Goal: Use online tool/utility: Utilize a website feature to perform a specific function

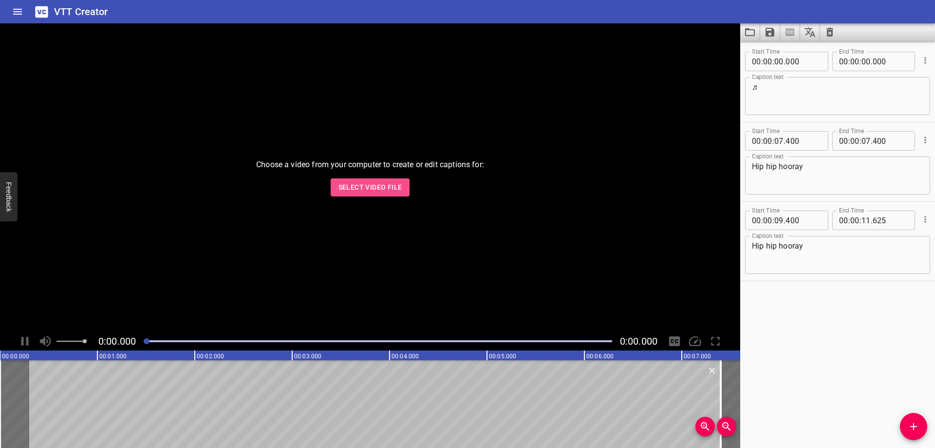
click at [388, 185] on span "Select Video File" at bounding box center [371, 187] width 64 height 12
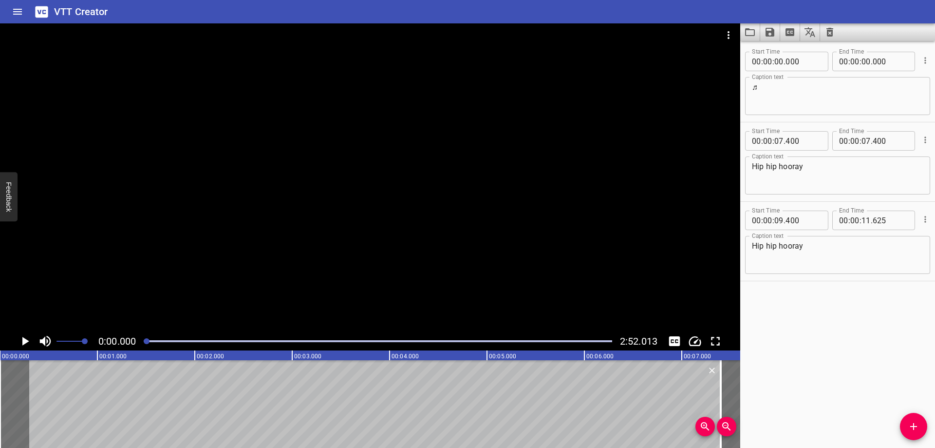
click at [226, 341] on div "Play progress" at bounding box center [378, 341] width 469 height 2
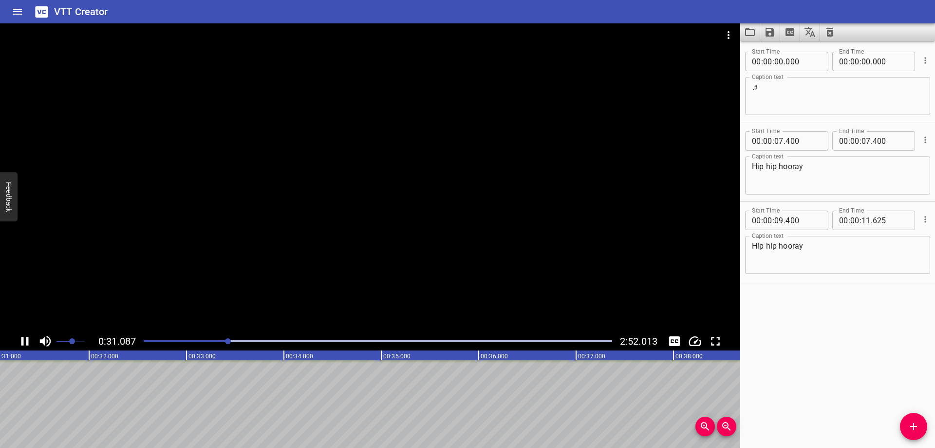
click at [73, 344] on span at bounding box center [71, 341] width 28 height 14
click at [256, 343] on div at bounding box center [378, 341] width 480 height 14
click at [446, 173] on div at bounding box center [370, 177] width 741 height 308
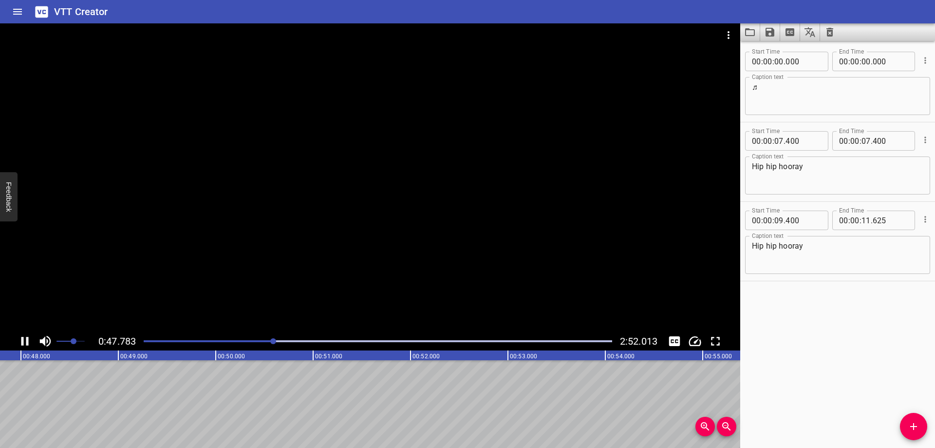
click at [71, 340] on span "Set video volume" at bounding box center [74, 341] width 6 height 6
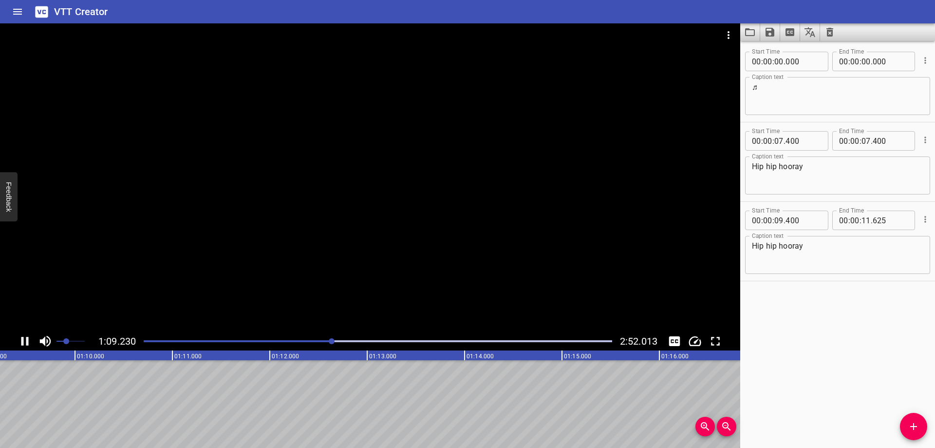
click at [362, 340] on div "Play progress" at bounding box center [378, 341] width 469 height 2
click at [515, 222] on div at bounding box center [370, 177] width 741 height 308
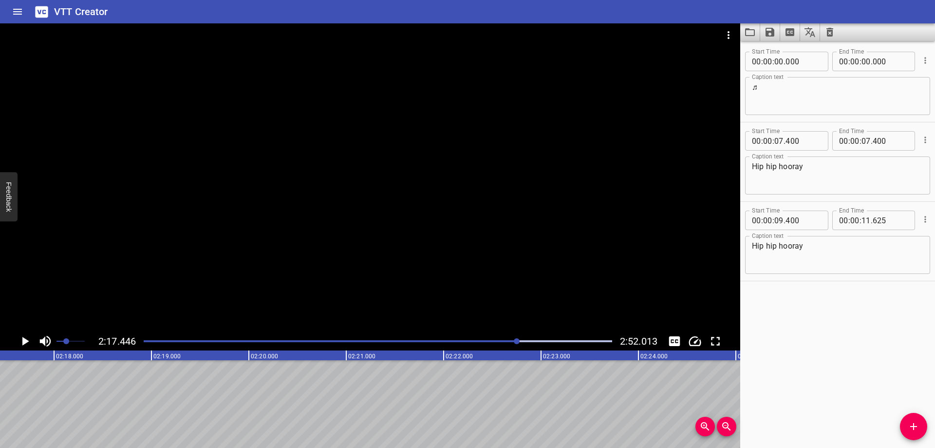
click at [510, 340] on div "Play progress" at bounding box center [284, 341] width 469 height 2
click at [445, 178] on div at bounding box center [370, 177] width 741 height 308
click at [502, 343] on div at bounding box center [378, 341] width 480 height 14
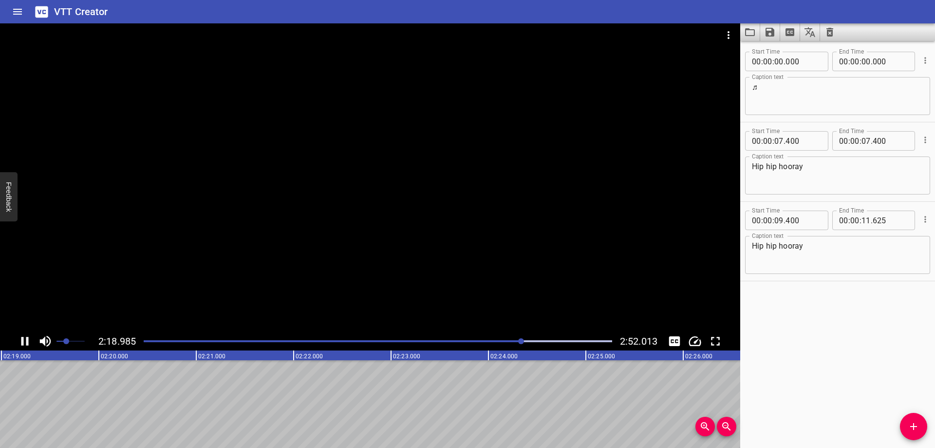
click at [515, 206] on div at bounding box center [370, 177] width 741 height 308
click at [513, 340] on div at bounding box center [378, 341] width 480 height 14
click at [442, 216] on div at bounding box center [370, 177] width 741 height 308
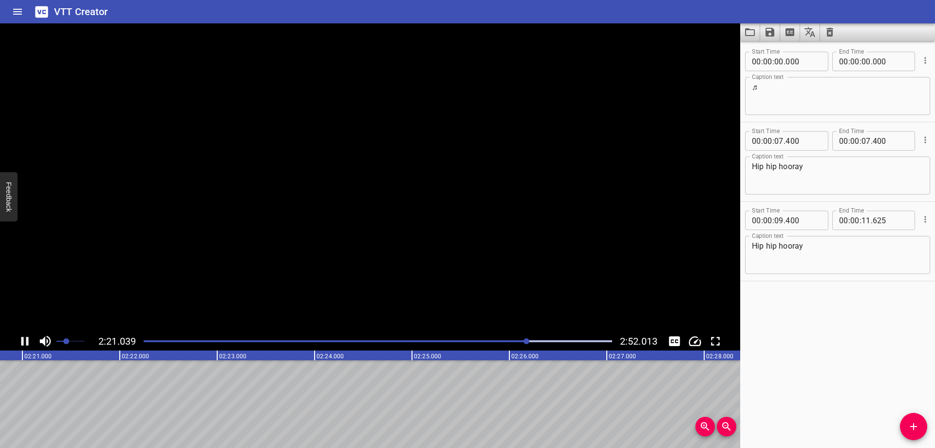
scroll to position [0, 13747]
drag, startPoint x: 540, startPoint y: 248, endPoint x: 549, endPoint y: 248, distance: 9.3
click at [540, 248] on div at bounding box center [370, 177] width 741 height 308
click at [523, 342] on div "Play progress" at bounding box center [301, 341] width 469 height 2
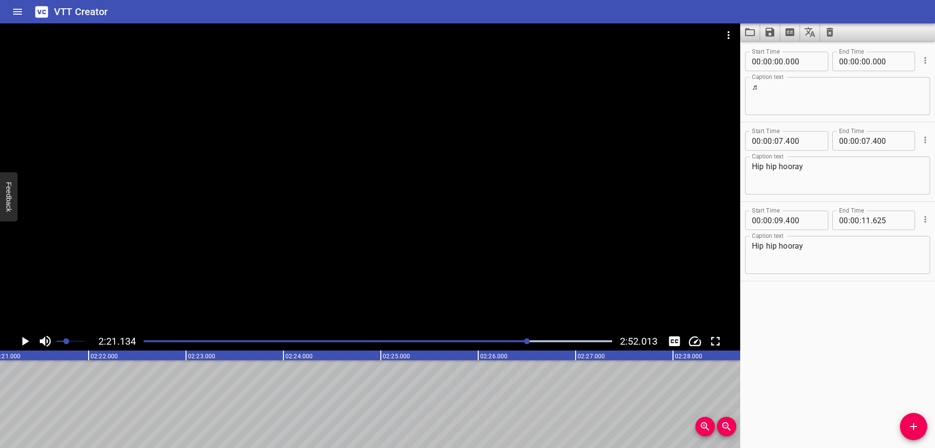
scroll to position [0, 13752]
click at [523, 341] on div "Play progress" at bounding box center [294, 341] width 469 height 2
click at [514, 343] on div at bounding box center [378, 341] width 480 height 14
click at [518, 343] on div at bounding box center [378, 341] width 480 height 14
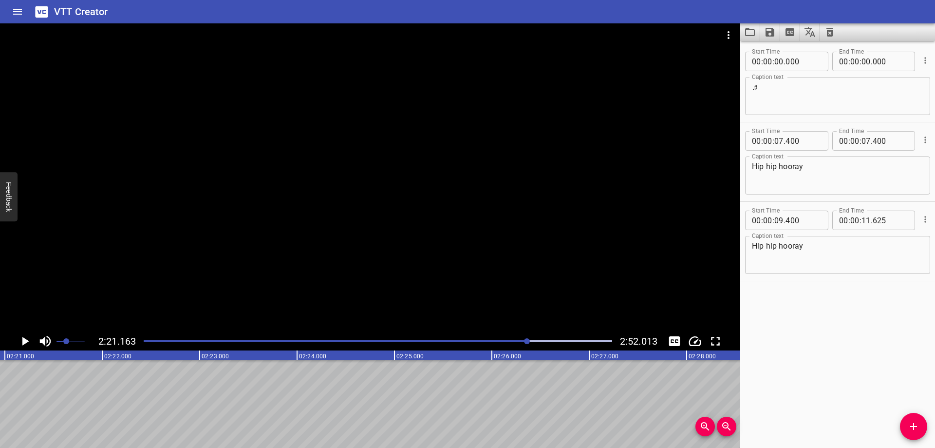
scroll to position [0, 13755]
click at [485, 276] on div at bounding box center [370, 177] width 741 height 308
click at [526, 343] on div at bounding box center [378, 341] width 480 height 14
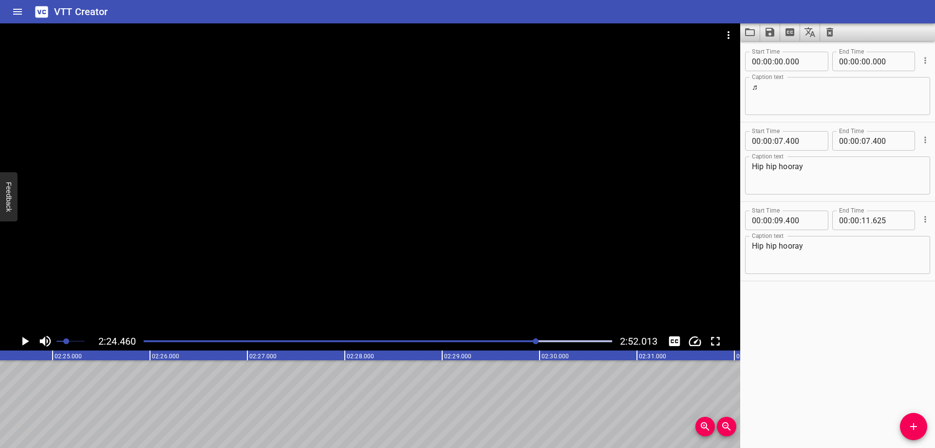
click at [519, 340] on div at bounding box center [378, 341] width 480 height 14
click at [530, 336] on div at bounding box center [378, 341] width 480 height 14
click at [529, 341] on div "Play progress" at bounding box center [302, 341] width 469 height 2
click at [524, 341] on div "Play progress" at bounding box center [305, 341] width 469 height 2
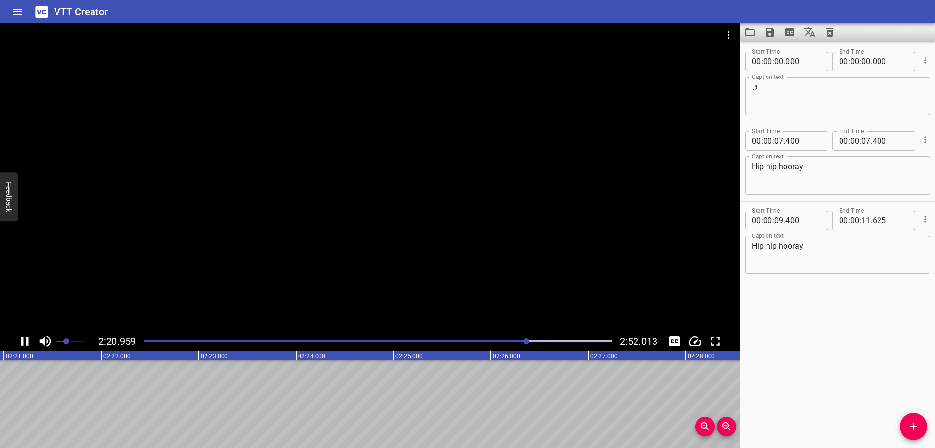
click at [522, 341] on div "Play progress" at bounding box center [293, 341] width 469 height 2
click at [520, 341] on div "Play progress" at bounding box center [310, 341] width 469 height 2
click at [524, 342] on div at bounding box center [378, 341] width 480 height 14
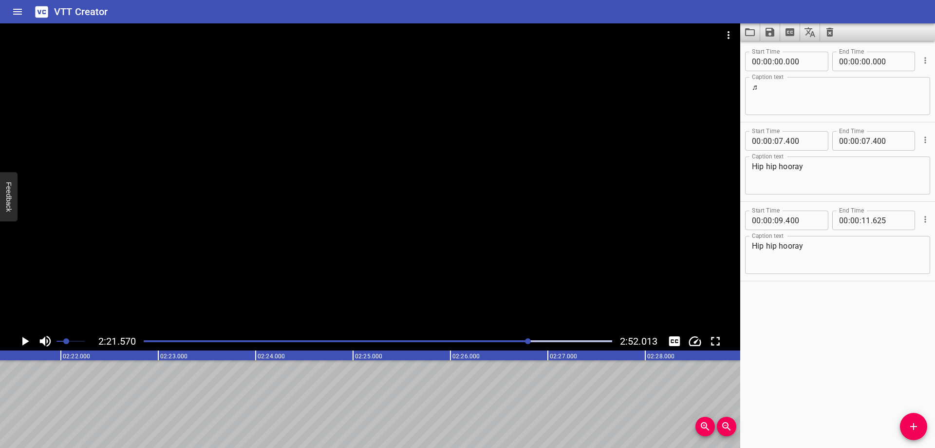
scroll to position [0, 13795]
click at [526, 341] on div at bounding box center [528, 341] width 6 height 6
click at [526, 341] on div at bounding box center [527, 341] width 6 height 6
click at [530, 343] on div at bounding box center [533, 341] width 6 height 6
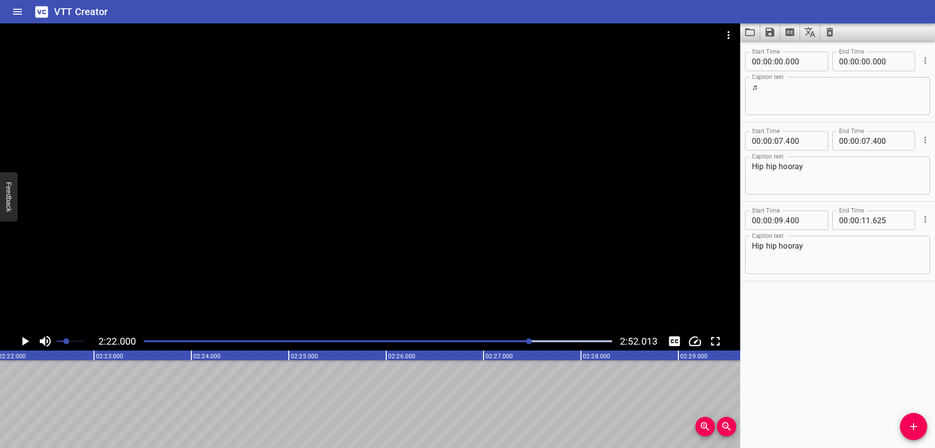
scroll to position [0, 13837]
click at [527, 343] on div at bounding box center [378, 341] width 480 height 14
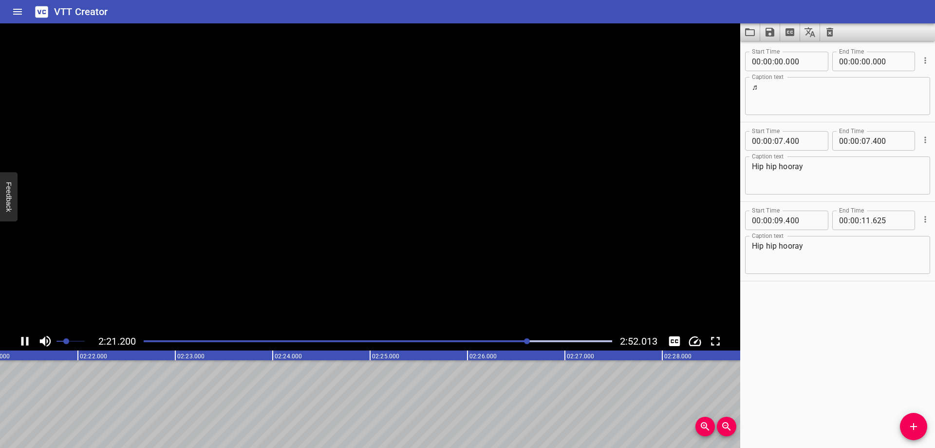
scroll to position [0, 13779]
click at [468, 234] on div at bounding box center [370, 177] width 741 height 308
click at [539, 338] on div at bounding box center [378, 341] width 480 height 14
click at [534, 339] on div at bounding box center [378, 341] width 480 height 14
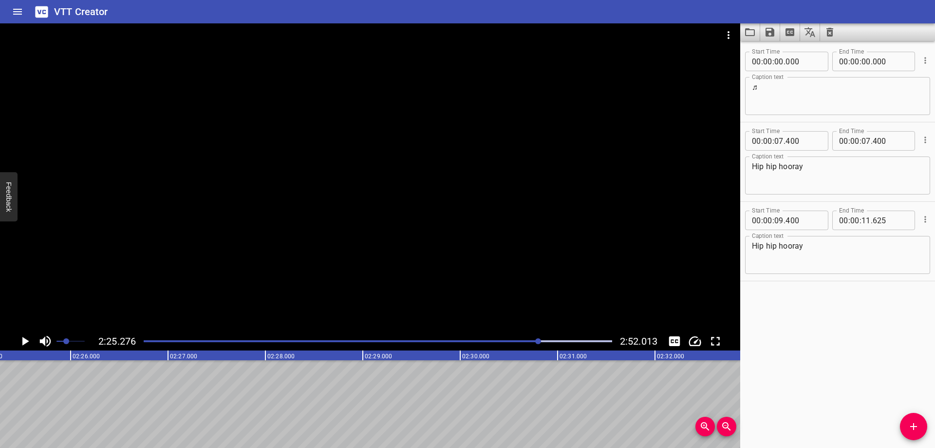
click at [527, 342] on div at bounding box center [378, 341] width 480 height 14
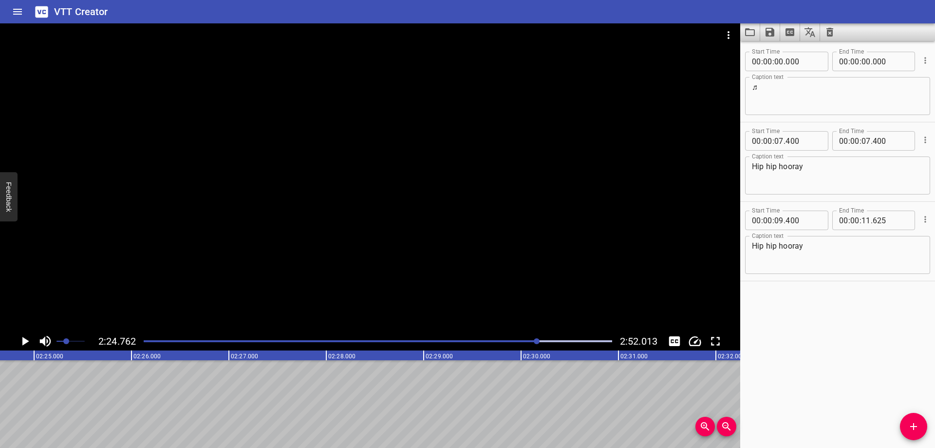
scroll to position [0, 14106]
click at [527, 342] on div at bounding box center [378, 341] width 480 height 14
click at [526, 342] on div "Play progress" at bounding box center [296, 341] width 469 height 2
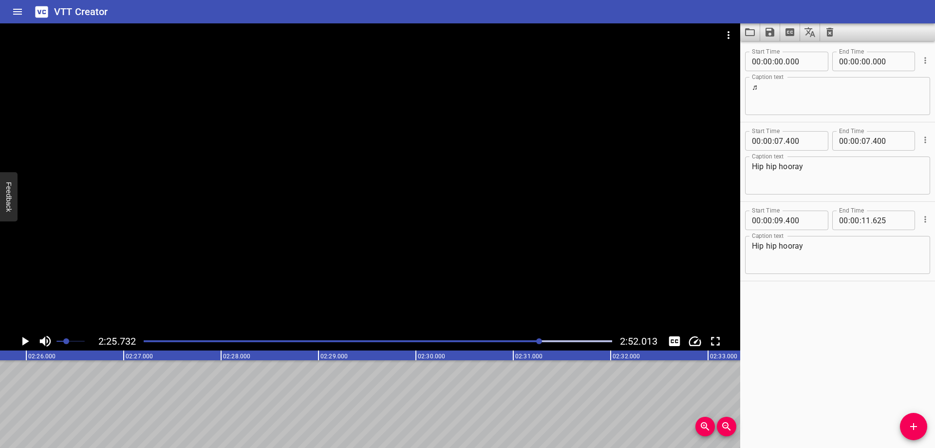
click at [536, 339] on div at bounding box center [378, 341] width 480 height 14
click at [530, 343] on div at bounding box center [378, 341] width 480 height 14
click at [532, 343] on div at bounding box center [378, 341] width 480 height 14
click at [531, 343] on div at bounding box center [533, 341] width 6 height 6
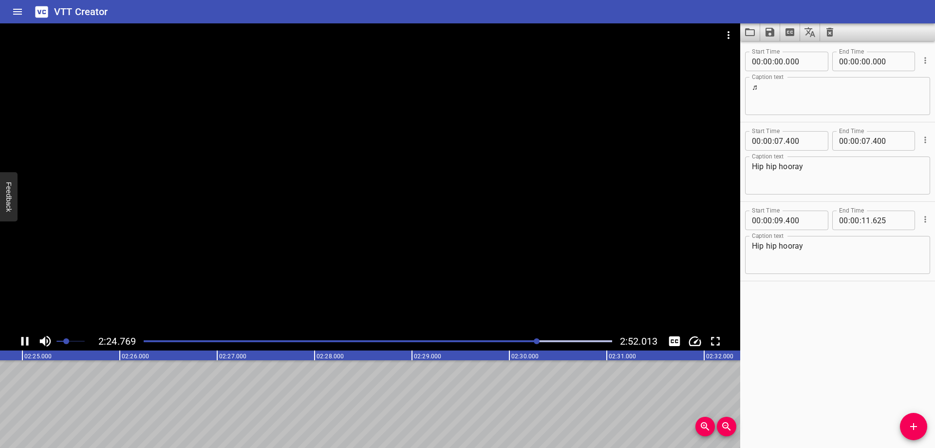
scroll to position [0, 14123]
click at [534, 343] on div at bounding box center [378, 341] width 480 height 14
click at [532, 342] on div at bounding box center [533, 341] width 6 height 6
click at [530, 341] on div "Play progress" at bounding box center [301, 341] width 469 height 2
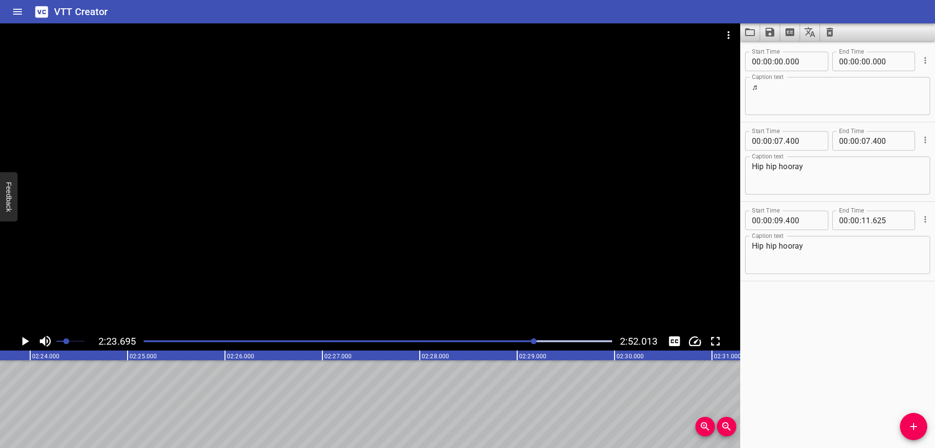
scroll to position [0, 14002]
click at [530, 341] on div "Play progress" at bounding box center [304, 341] width 469 height 2
click at [530, 341] on div "Play progress" at bounding box center [299, 341] width 469 height 2
click at [536, 342] on div at bounding box center [537, 341] width 6 height 6
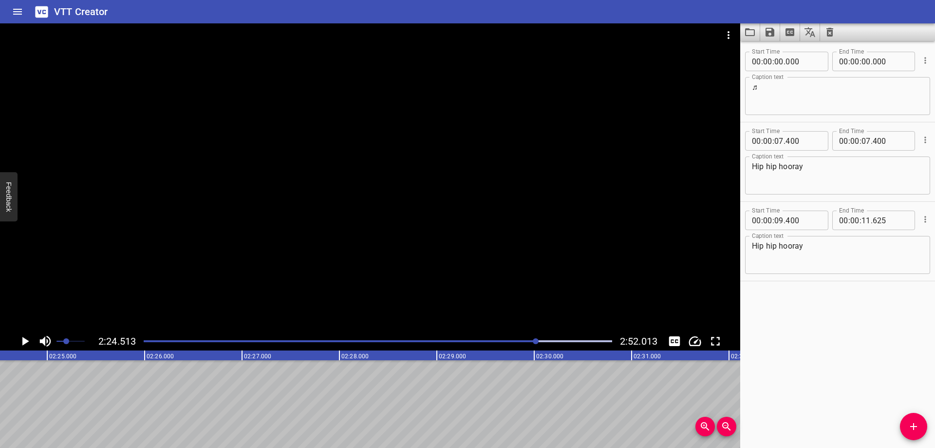
click at [531, 341] on div "Play progress" at bounding box center [303, 341] width 469 height 2
click at [541, 342] on div at bounding box center [378, 341] width 480 height 14
click at [539, 342] on div at bounding box center [378, 341] width 480 height 14
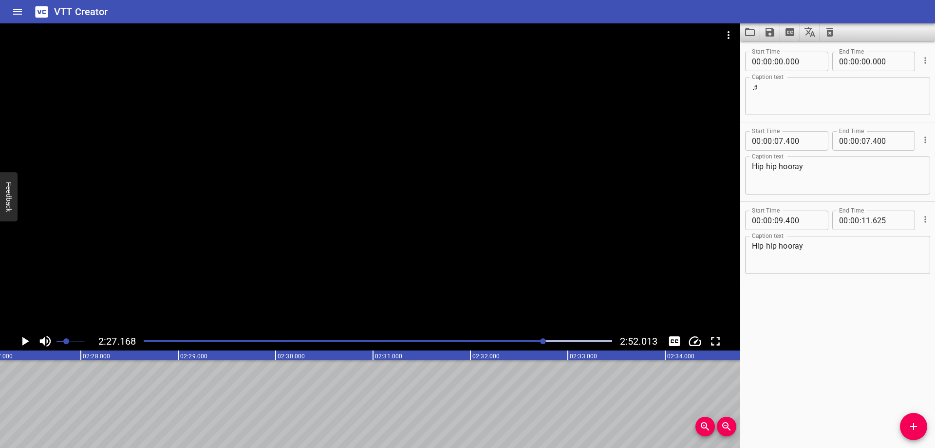
click at [538, 342] on div "Play progress" at bounding box center [310, 341] width 469 height 2
click at [538, 342] on div "Play progress" at bounding box center [309, 341] width 469 height 2
click at [539, 342] on div "Play progress" at bounding box center [309, 341] width 469 height 2
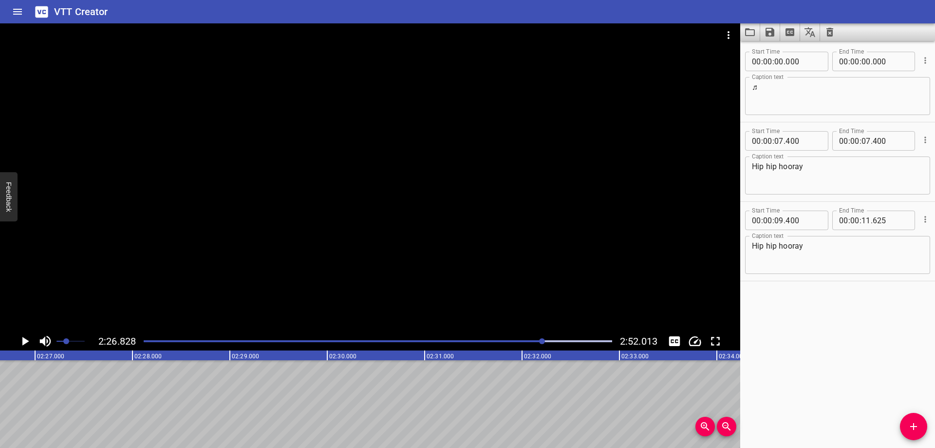
scroll to position [0, 14307]
click at [437, 242] on div at bounding box center [370, 177] width 741 height 308
click at [541, 344] on div at bounding box center [378, 341] width 480 height 14
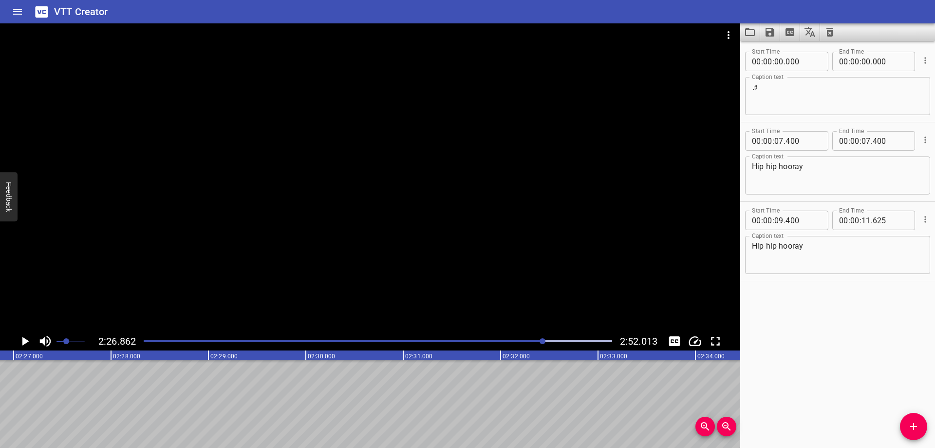
click at [538, 343] on div at bounding box center [378, 341] width 480 height 14
click at [374, 175] on div at bounding box center [370, 177] width 741 height 308
click at [559, 343] on div at bounding box center [378, 341] width 480 height 14
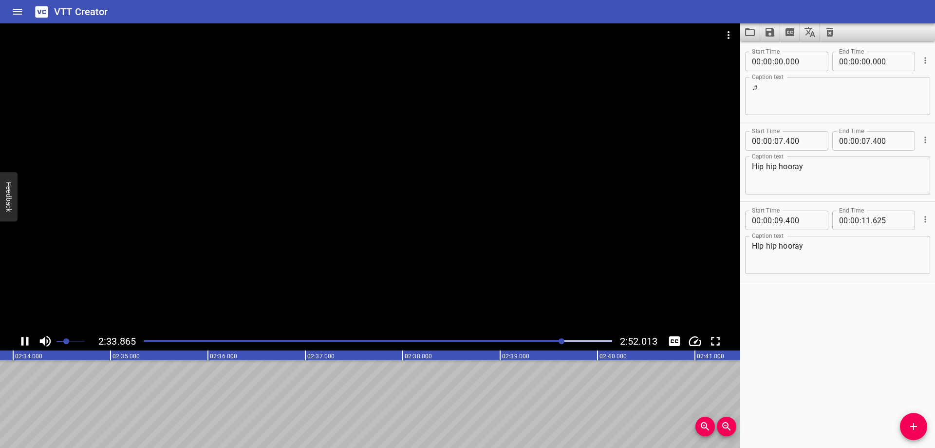
click at [550, 341] on div "Play progress" at bounding box center [329, 341] width 469 height 2
click at [550, 341] on div "Play progress" at bounding box center [321, 341] width 469 height 2
click at [522, 236] on div at bounding box center [370, 177] width 741 height 308
click at [550, 342] on div "Play progress" at bounding box center [320, 341] width 469 height 2
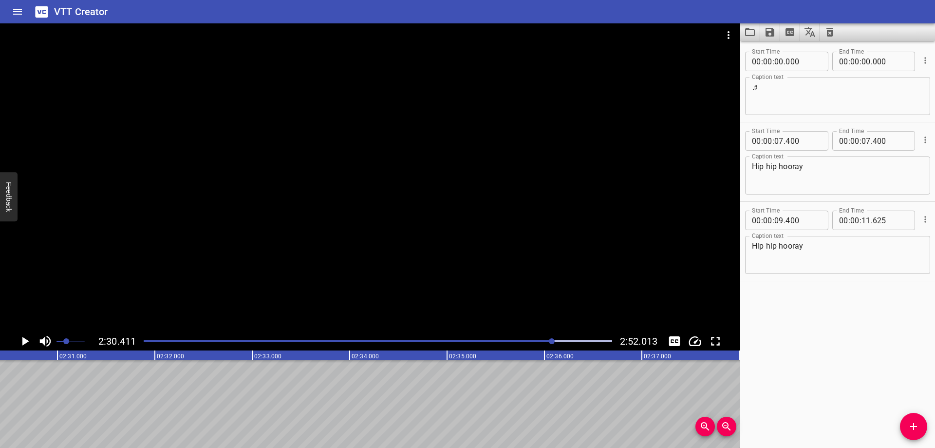
click at [550, 342] on div at bounding box center [552, 341] width 6 height 6
click at [550, 342] on div "Play progress" at bounding box center [321, 341] width 469 height 2
click at [550, 342] on div at bounding box center [552, 341] width 6 height 6
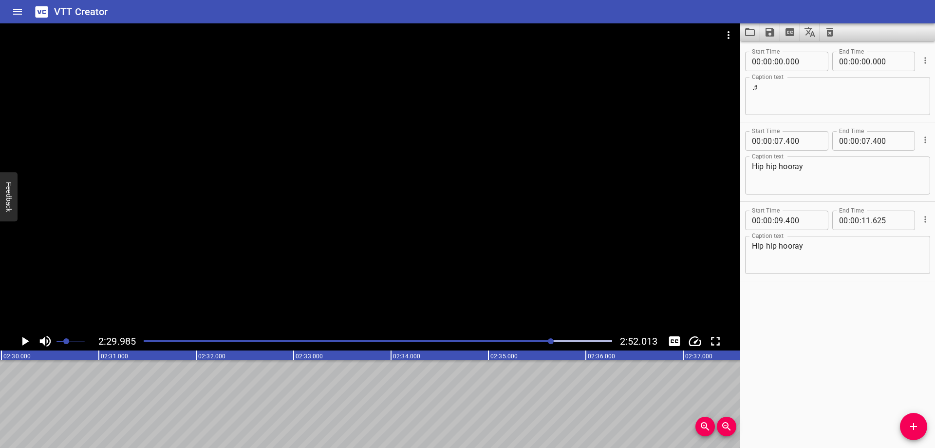
click at [550, 342] on div at bounding box center [551, 341] width 6 height 6
click at [550, 342] on div "Play progress" at bounding box center [320, 341] width 469 height 2
click at [467, 189] on div at bounding box center [370, 177] width 741 height 308
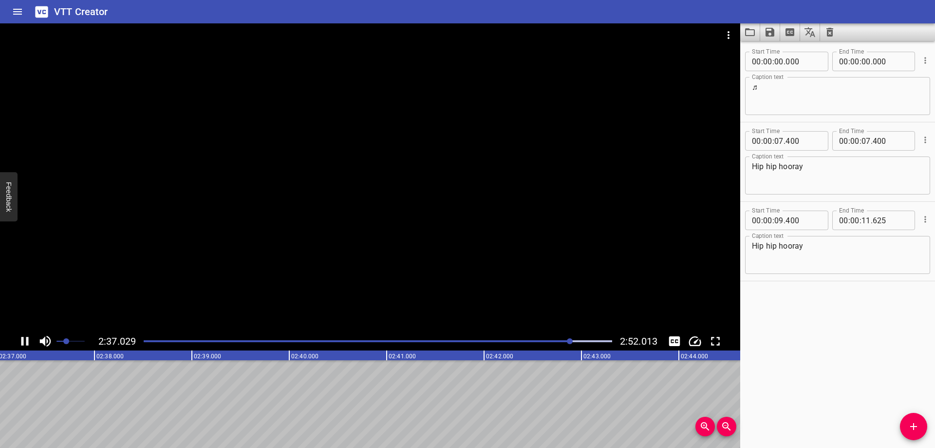
click at [529, 224] on div at bounding box center [370, 177] width 741 height 308
click at [416, 227] on div at bounding box center [370, 177] width 741 height 308
click at [437, 149] on div at bounding box center [370, 177] width 741 height 308
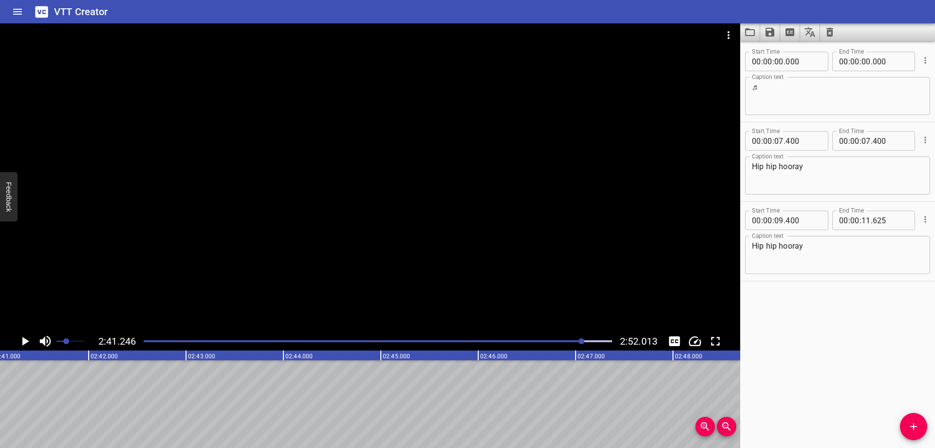
scroll to position [0, 15712]
click at [545, 220] on div at bounding box center [370, 177] width 741 height 308
click at [582, 342] on div at bounding box center [584, 341] width 6 height 6
click at [582, 342] on div at bounding box center [583, 341] width 6 height 6
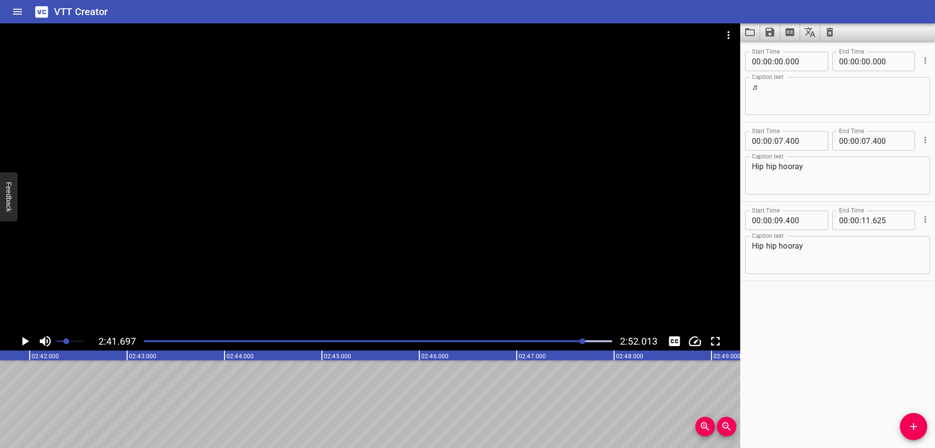
click at [582, 342] on div at bounding box center [583, 341] width 6 height 6
click at [257, 248] on div at bounding box center [370, 177] width 741 height 308
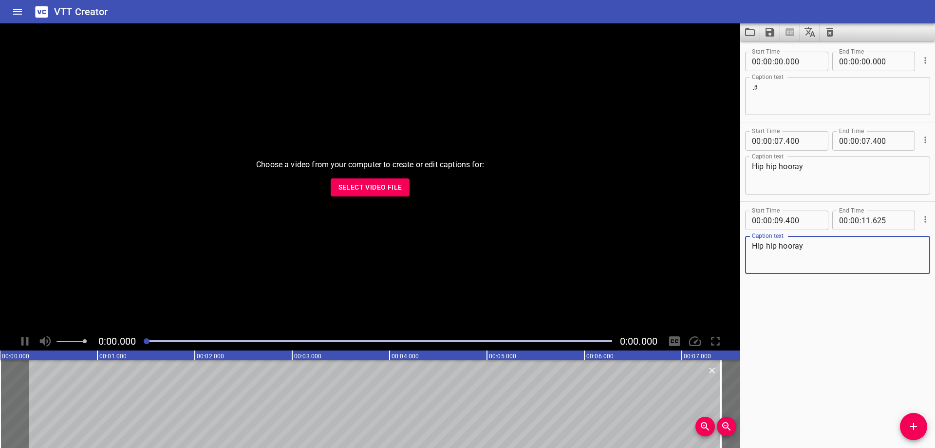
click at [386, 190] on span "Select Video File" at bounding box center [371, 187] width 64 height 12
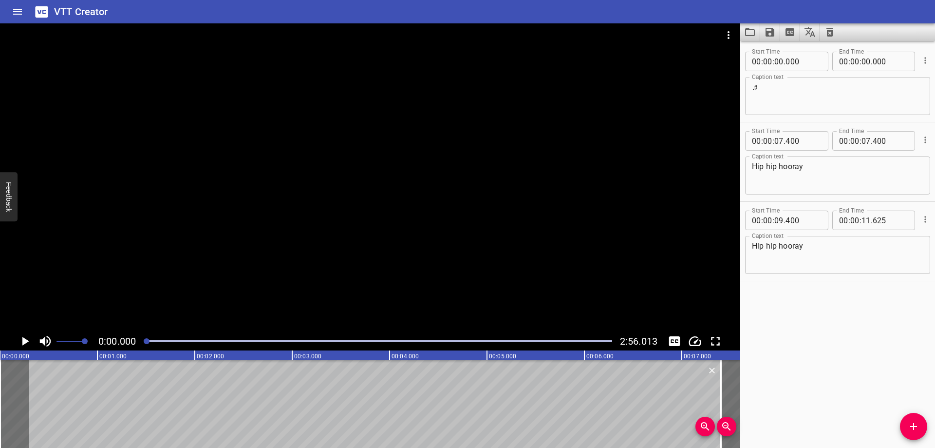
click at [319, 344] on div at bounding box center [378, 341] width 480 height 14
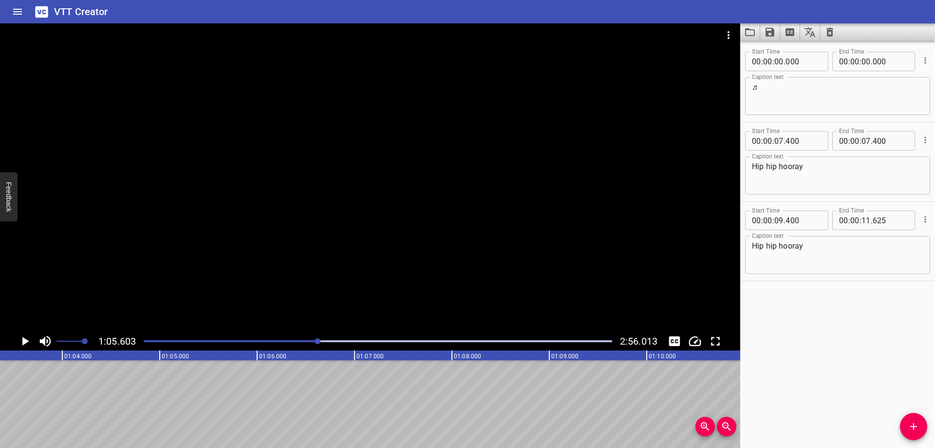
drag, startPoint x: 387, startPoint y: 343, endPoint x: 397, endPoint y: 343, distance: 9.7
click at [397, 343] on div at bounding box center [378, 341] width 480 height 14
click at [434, 343] on div at bounding box center [378, 341] width 480 height 14
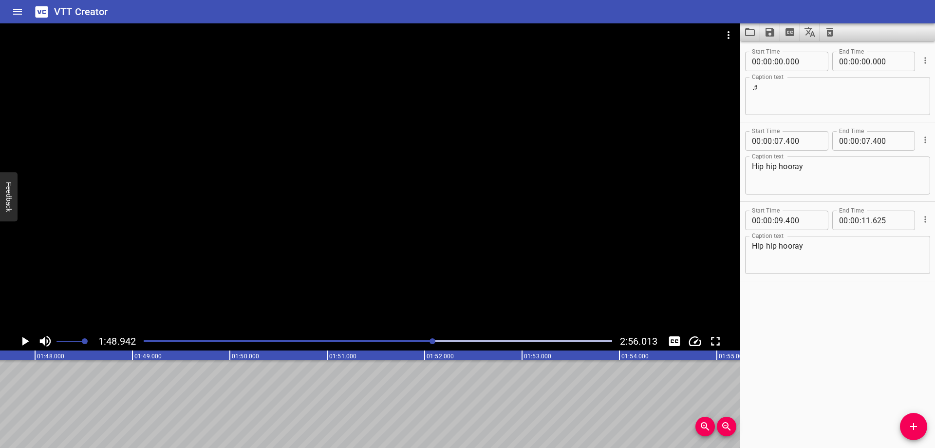
click at [452, 341] on div "Play progress" at bounding box center [378, 341] width 469 height 2
click at [465, 343] on div at bounding box center [378, 341] width 480 height 14
click at [477, 343] on div at bounding box center [378, 341] width 480 height 14
click at [479, 342] on div at bounding box center [481, 341] width 6 height 6
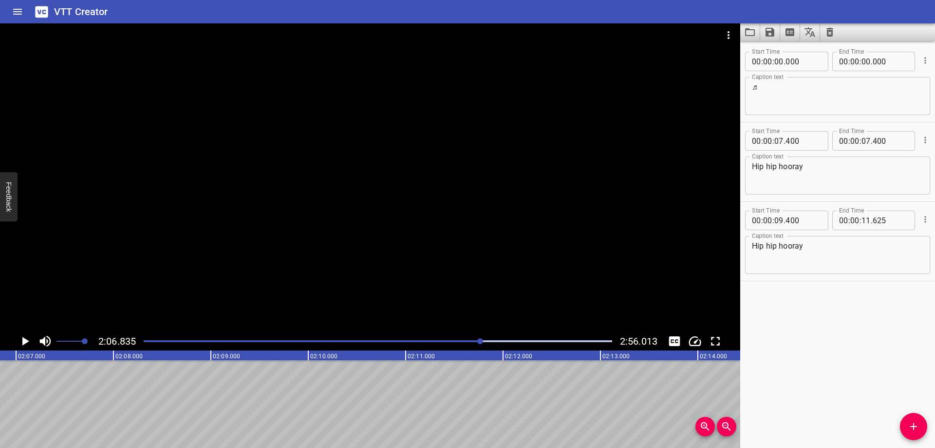
click at [479, 342] on div at bounding box center [480, 341] width 6 height 6
click at [479, 342] on div at bounding box center [481, 341] width 6 height 6
click at [480, 342] on div at bounding box center [481, 341] width 6 height 6
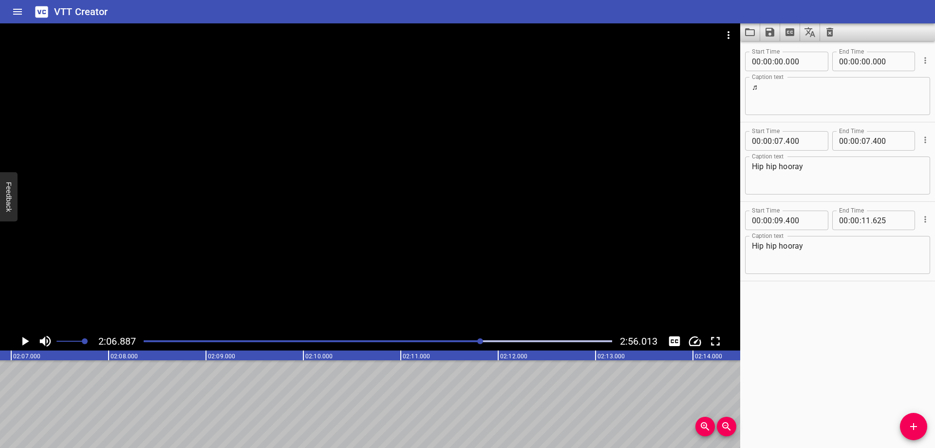
click at [480, 342] on div at bounding box center [480, 341] width 6 height 6
click at [479, 342] on div at bounding box center [480, 341] width 6 height 6
click at [480, 342] on div at bounding box center [480, 341] width 6 height 6
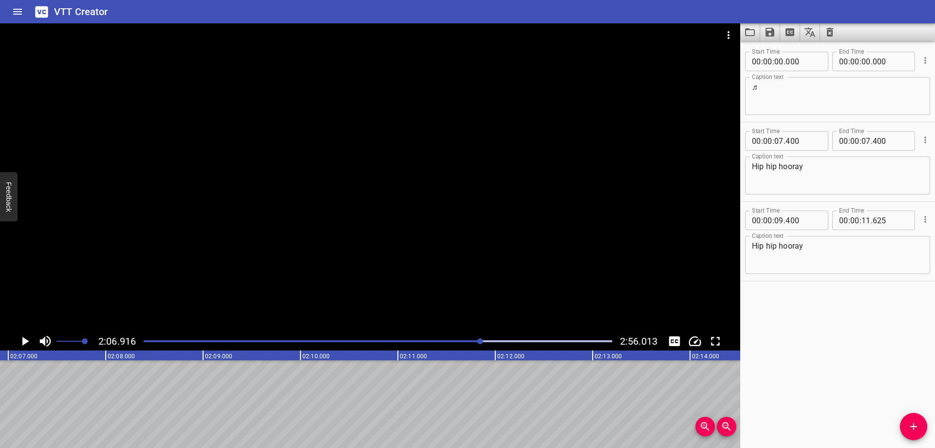
click at [480, 342] on div at bounding box center [480, 341] width 6 height 6
click at [480, 342] on div at bounding box center [481, 341] width 6 height 6
click at [507, 255] on div at bounding box center [370, 177] width 741 height 308
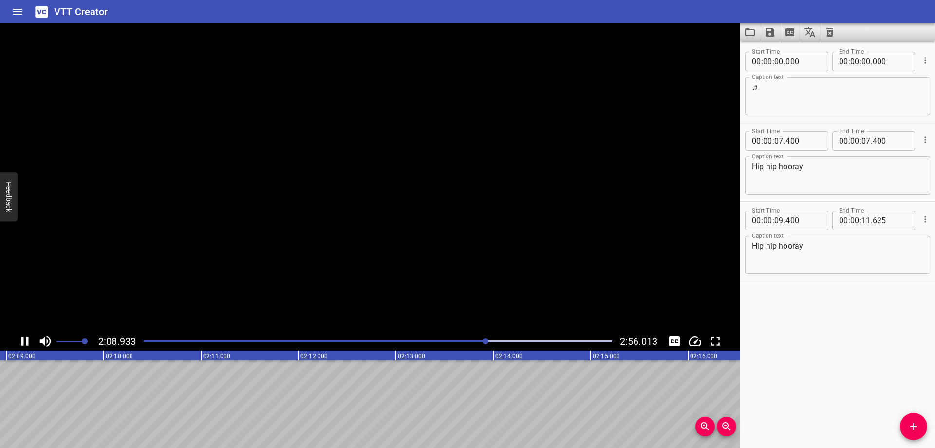
click at [507, 255] on video at bounding box center [370, 177] width 741 height 308
click at [483, 342] on div at bounding box center [378, 341] width 480 height 14
click at [482, 342] on div at bounding box center [483, 341] width 6 height 6
click at [479, 342] on div at bounding box center [378, 341] width 480 height 14
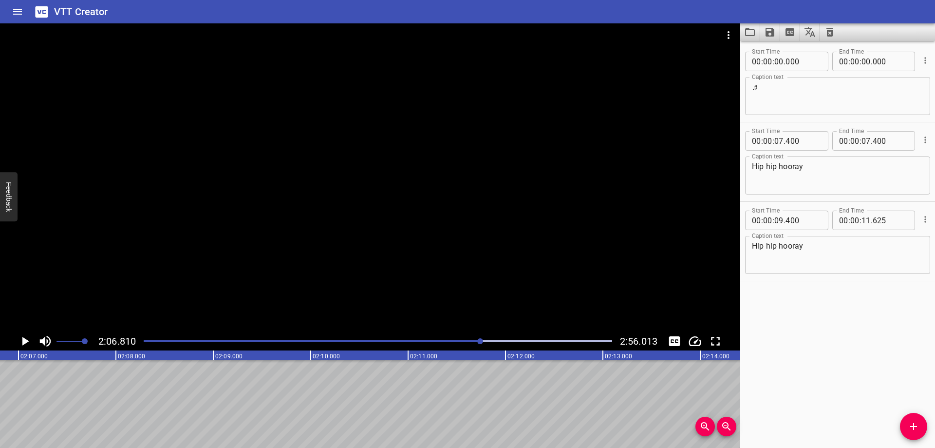
click at [375, 250] on div at bounding box center [370, 177] width 741 height 308
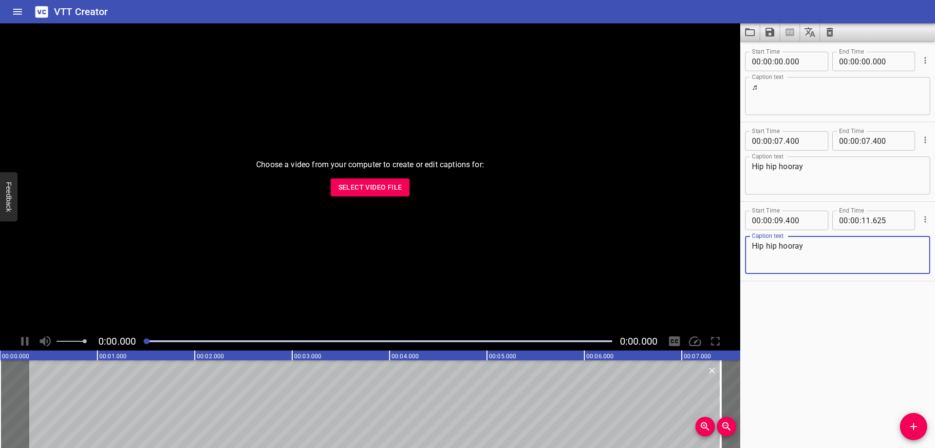
click at [383, 188] on span "Select Video File" at bounding box center [371, 187] width 64 height 12
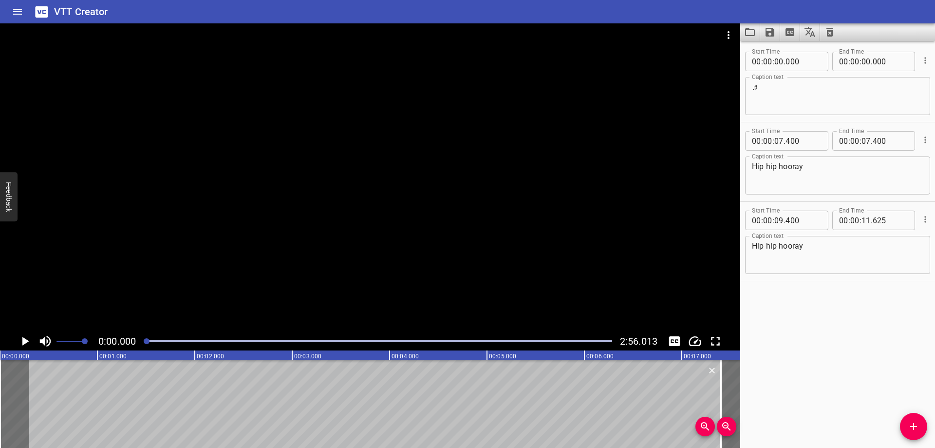
click at [344, 258] on div at bounding box center [370, 177] width 741 height 308
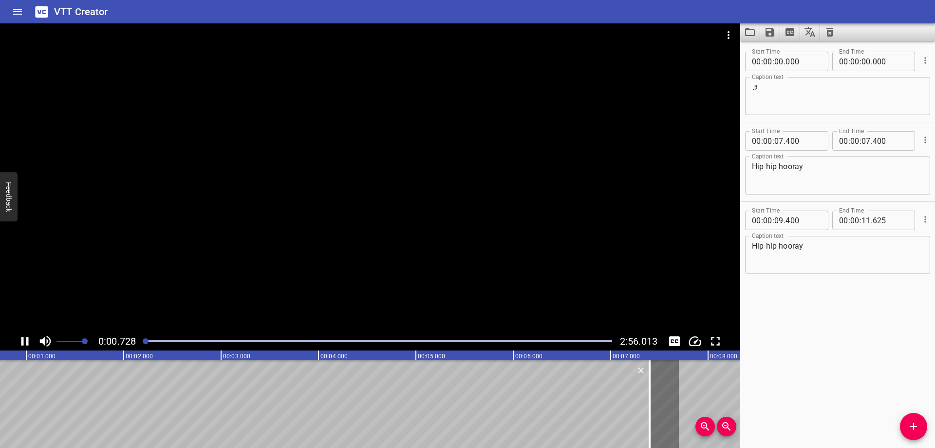
click at [359, 345] on div at bounding box center [378, 341] width 480 height 14
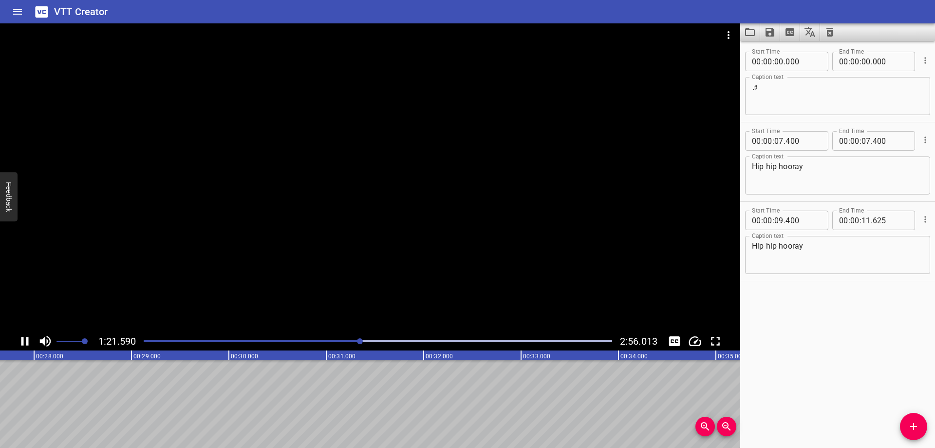
click at [411, 344] on div at bounding box center [378, 341] width 480 height 14
click at [428, 339] on div at bounding box center [378, 341] width 480 height 14
click at [439, 345] on div at bounding box center [378, 341] width 480 height 14
click at [457, 343] on div at bounding box center [378, 341] width 480 height 14
click at [469, 341] on div "Play progress" at bounding box center [378, 341] width 469 height 2
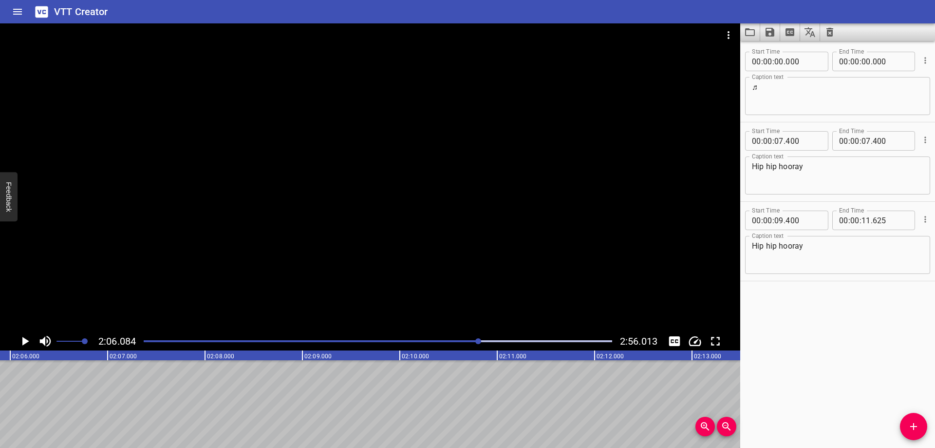
scroll to position [0, 12286]
click at [344, 193] on div at bounding box center [370, 177] width 741 height 308
click at [478, 342] on div at bounding box center [480, 341] width 6 height 6
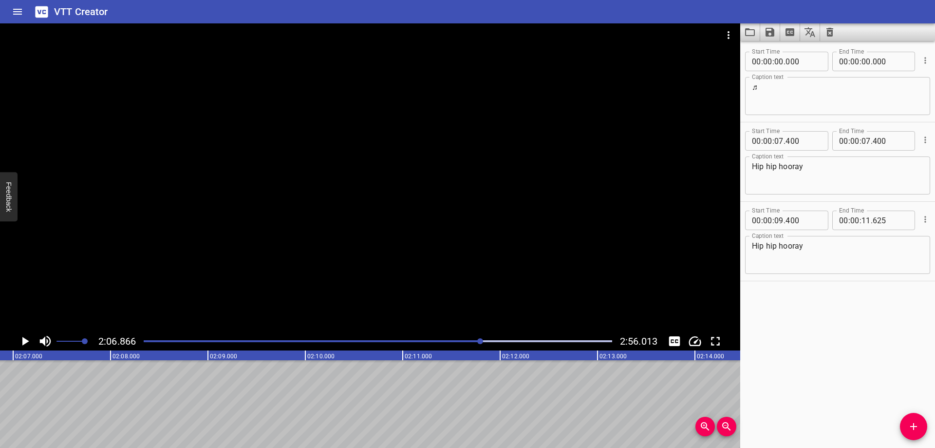
click at [480, 341] on div at bounding box center [480, 341] width 6 height 6
click at [480, 341] on div at bounding box center [481, 341] width 6 height 6
click at [729, 38] on icon "Video Options" at bounding box center [729, 35] width 2 height 8
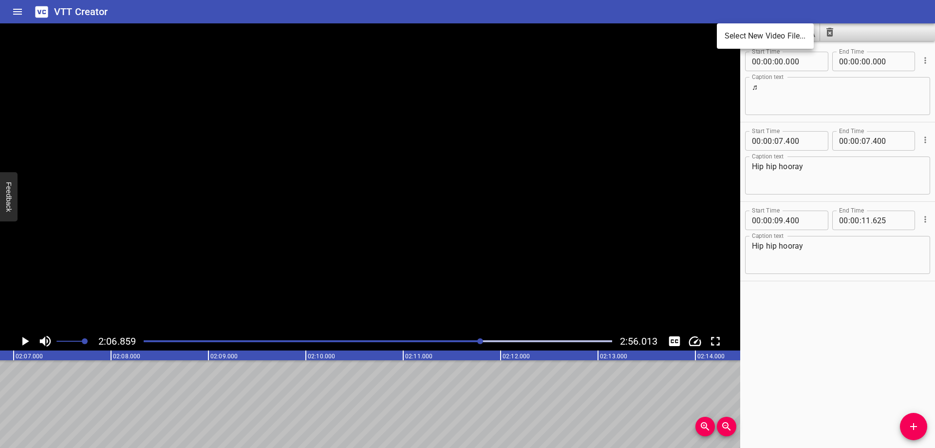
click at [748, 33] on li "Select New Video File..." at bounding box center [765, 36] width 97 height 18
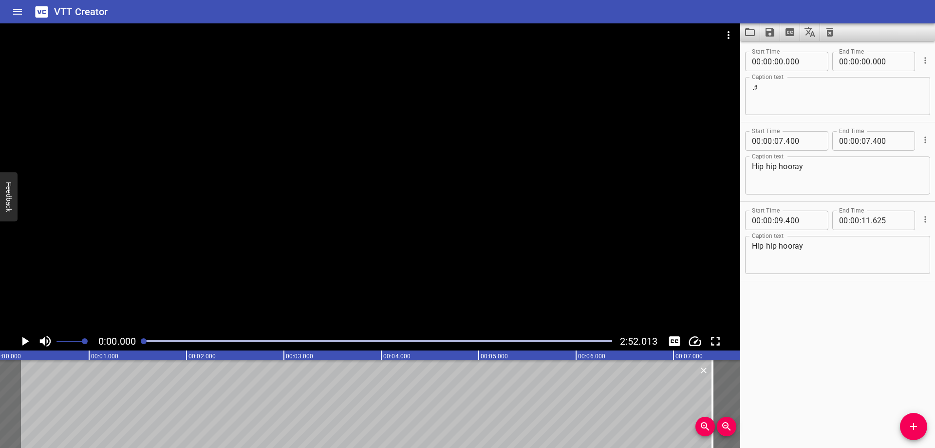
scroll to position [0, 0]
click at [571, 340] on div at bounding box center [378, 341] width 480 height 14
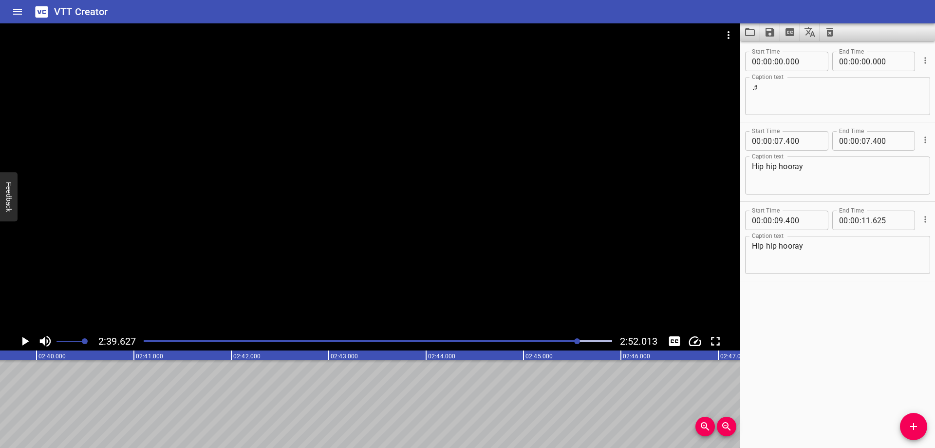
click at [573, 343] on div at bounding box center [378, 341] width 480 height 14
click at [567, 342] on div "Play progress" at bounding box center [341, 341] width 469 height 2
click at [560, 341] on div "Play progress" at bounding box center [334, 341] width 469 height 2
click at [548, 342] on div "Play progress" at bounding box center [331, 341] width 469 height 2
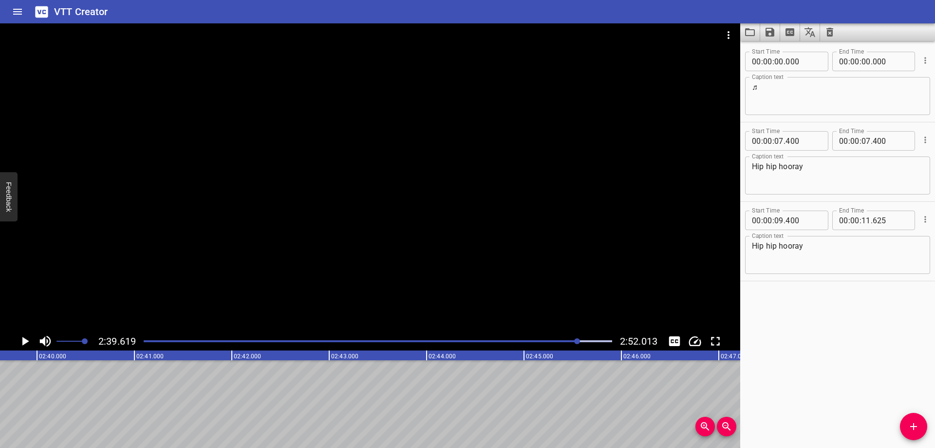
click at [575, 340] on div at bounding box center [577, 341] width 6 height 6
click at [570, 341] on div "Play progress" at bounding box center [344, 341] width 469 height 2
click at [562, 341] on div "Play progress" at bounding box center [342, 341] width 469 height 2
click at [555, 342] on div at bounding box center [378, 341] width 480 height 14
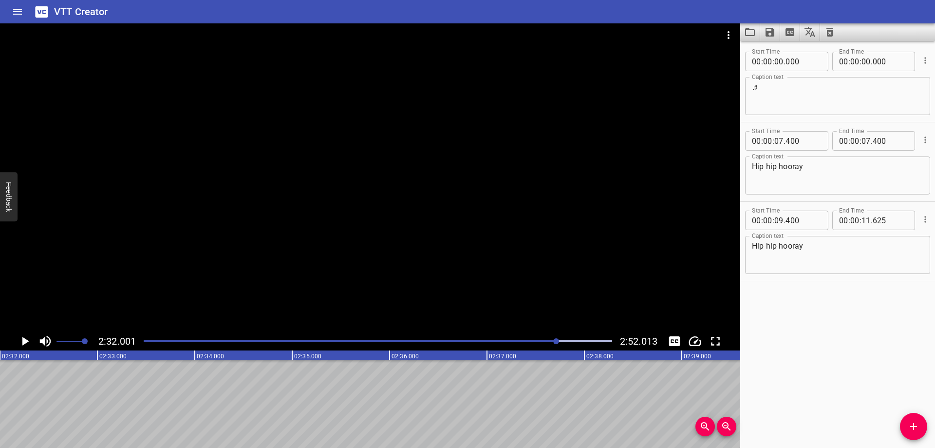
click at [549, 342] on div at bounding box center [378, 341] width 480 height 14
click at [564, 242] on div at bounding box center [370, 177] width 741 height 308
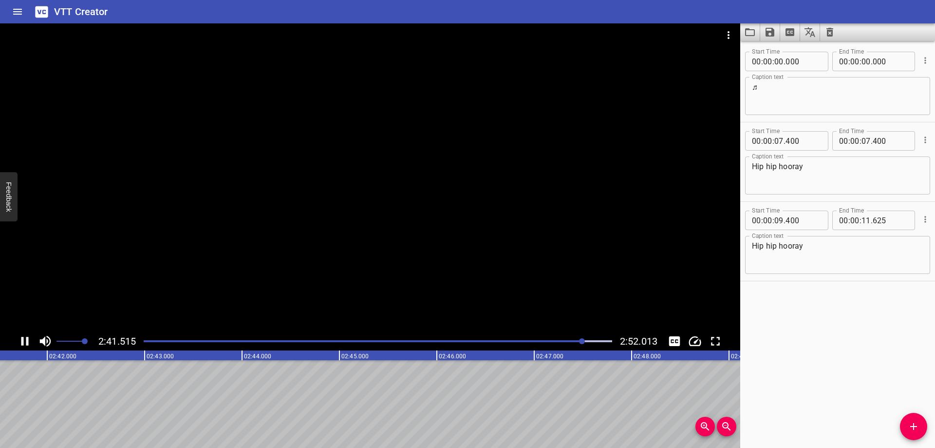
scroll to position [0, 15756]
